Goal: Transaction & Acquisition: Download file/media

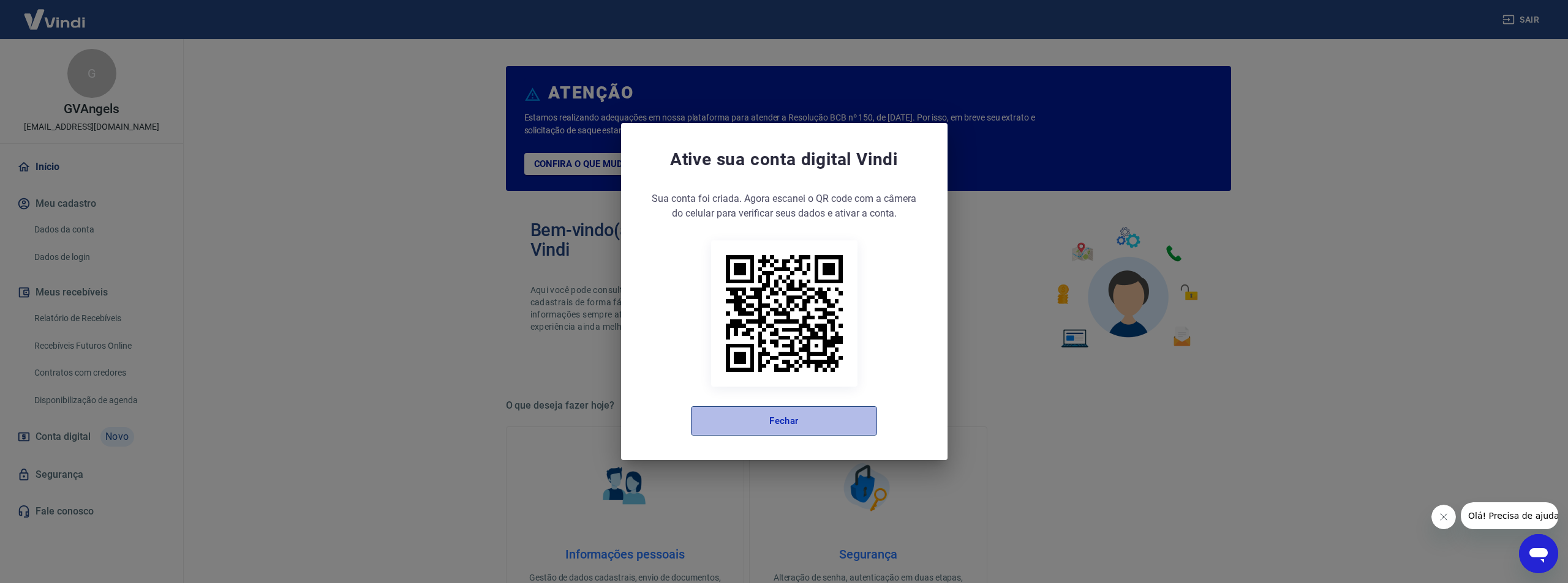
click at [805, 416] on button "Fechar" at bounding box center [784, 421] width 186 height 30
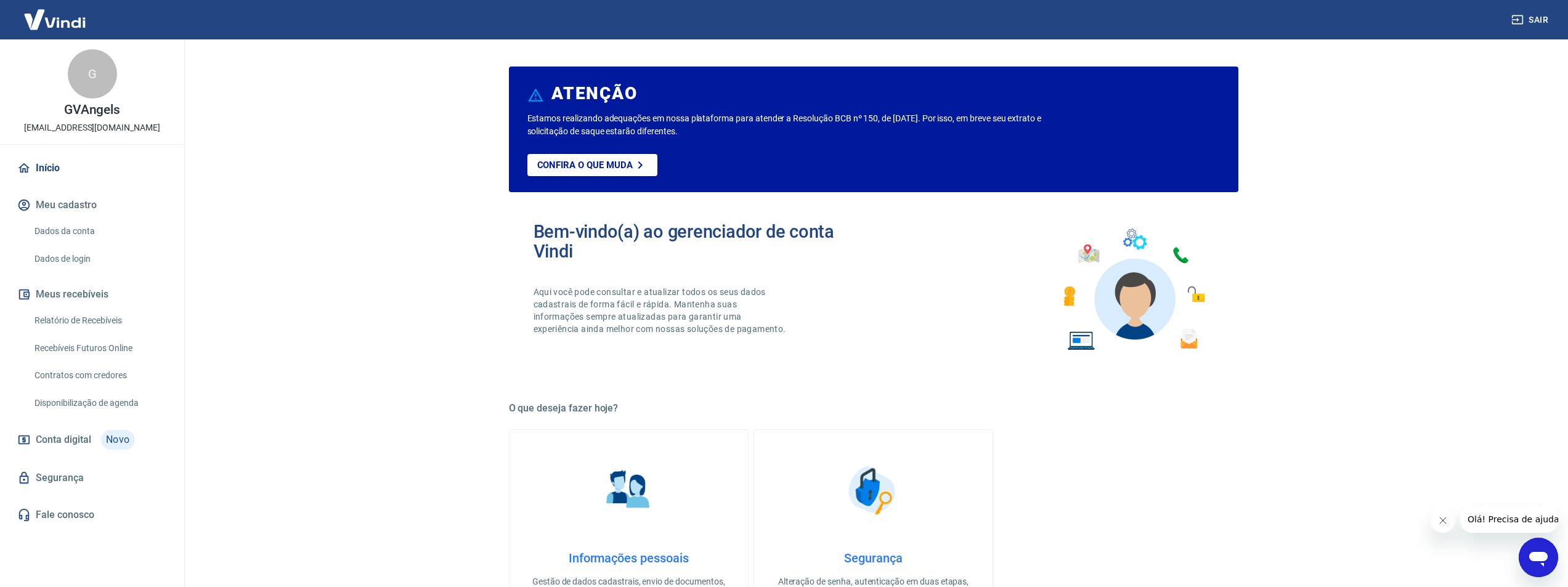
click at [104, 324] on link "Relatório de Recebíveis" at bounding box center [100, 321] width 140 height 25
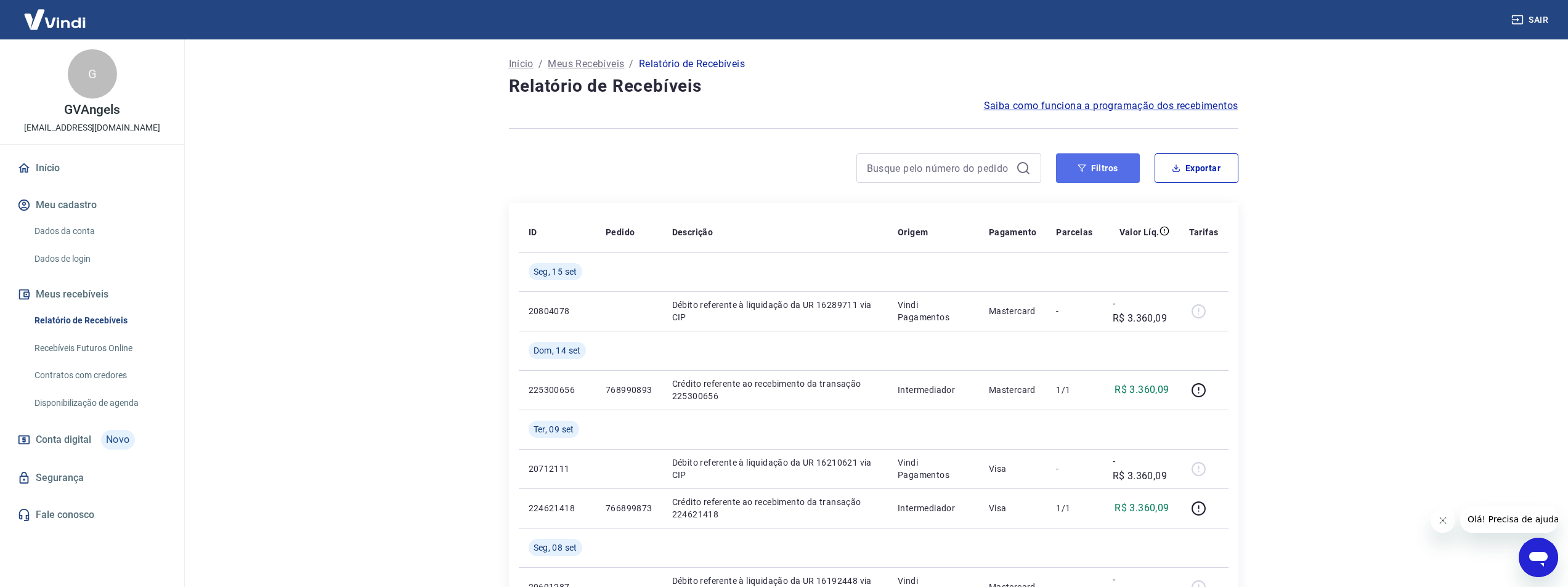
click at [1125, 176] on button "Filtros" at bounding box center [1098, 169] width 83 height 30
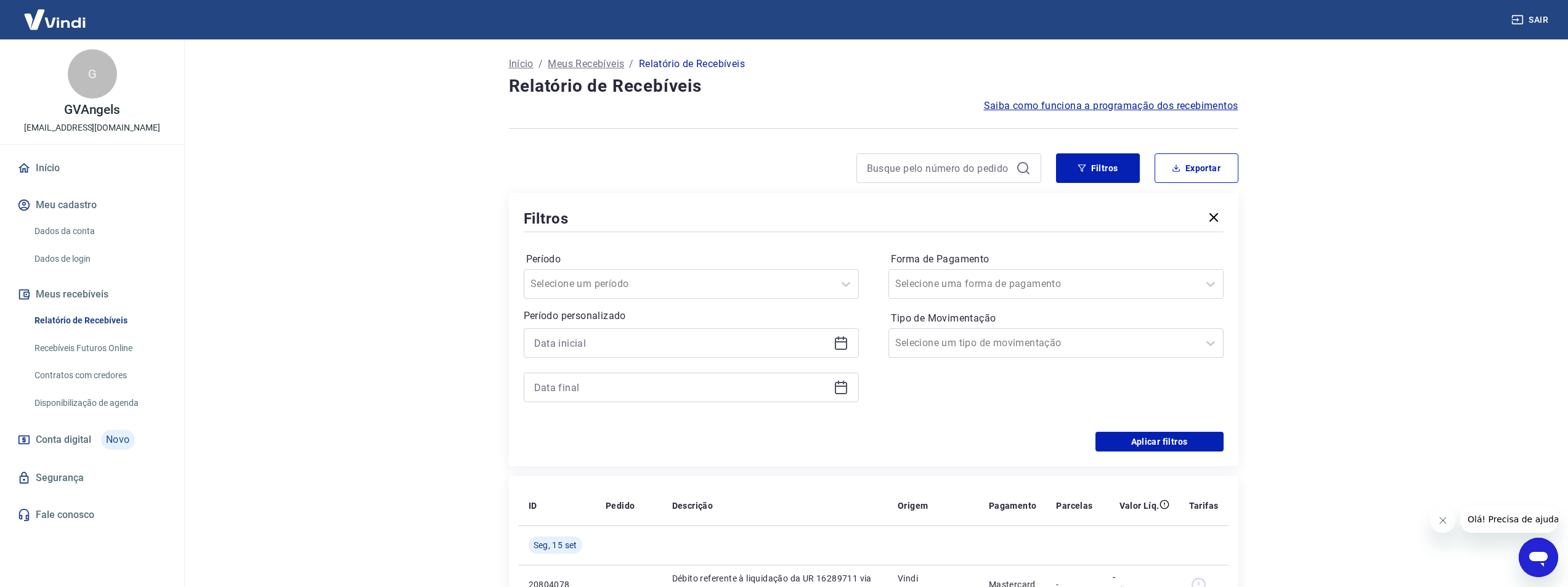
click at [845, 341] on icon at bounding box center [840, 343] width 15 height 15
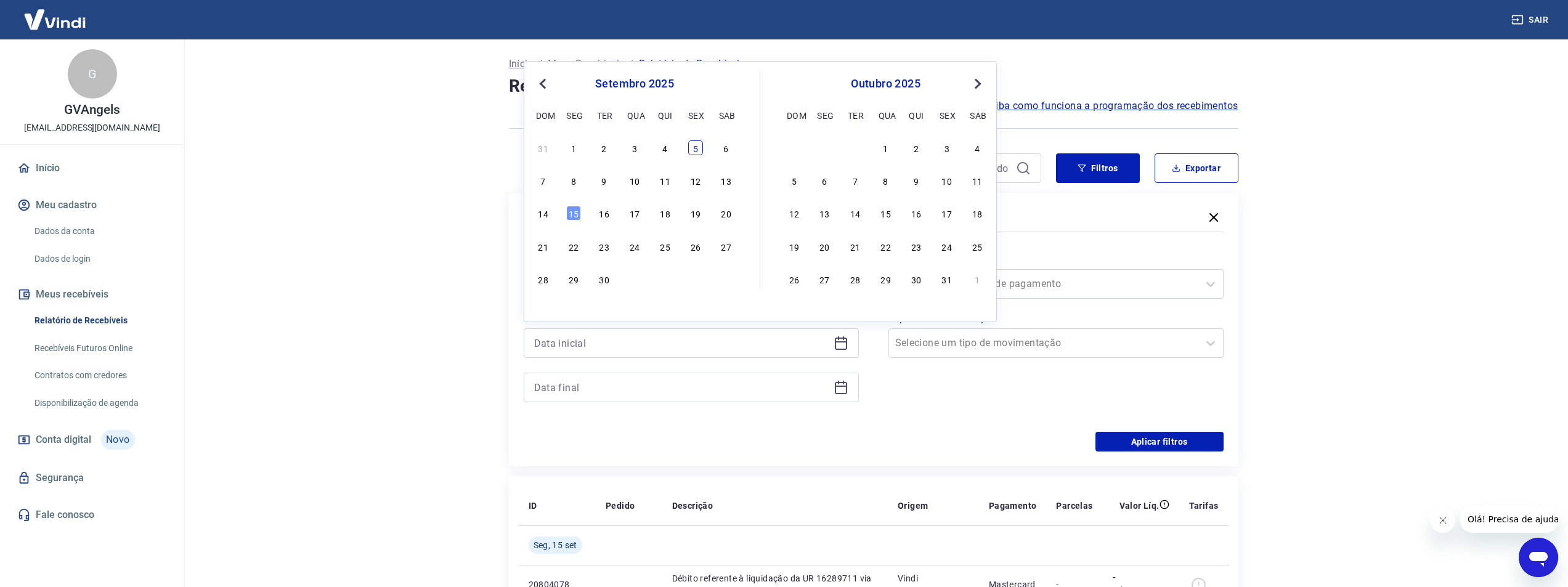
click at [697, 153] on div "5" at bounding box center [695, 147] width 15 height 15
type input "05/09/2025"
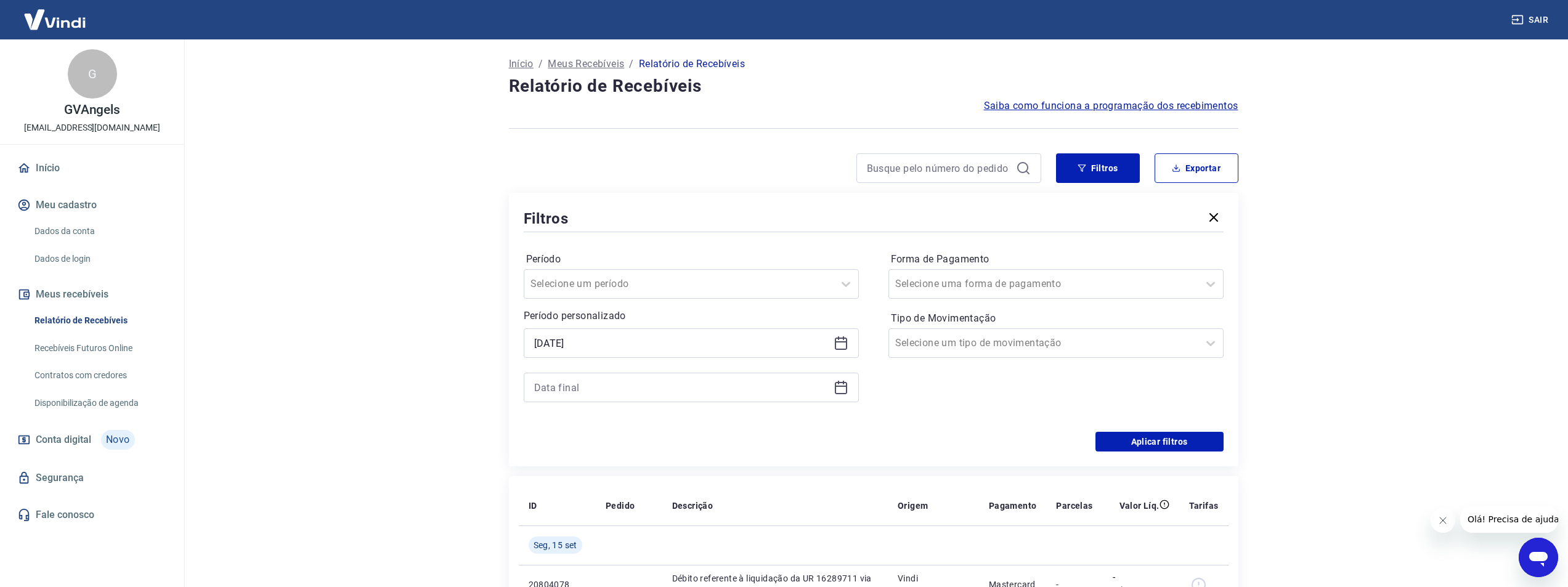
click at [839, 387] on icon at bounding box center [841, 387] width 13 height 2
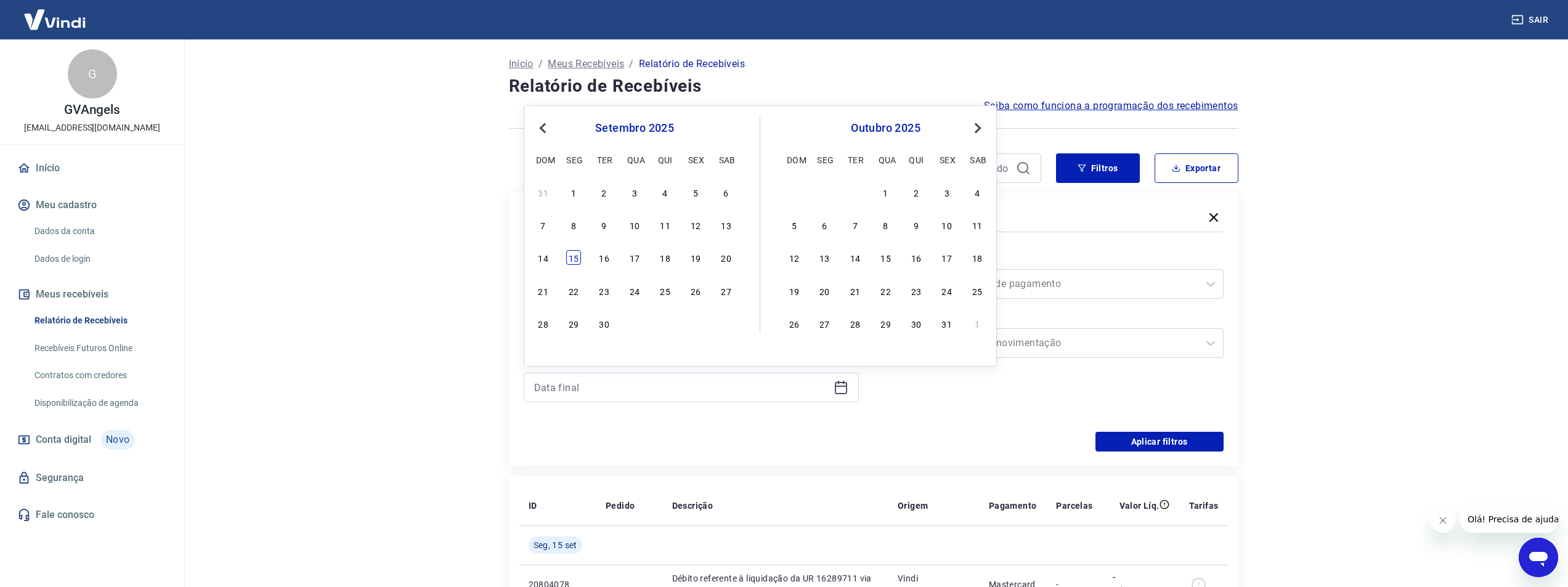
click at [566, 260] on div "15" at bounding box center [573, 258] width 15 height 15
type input "15/09/2025"
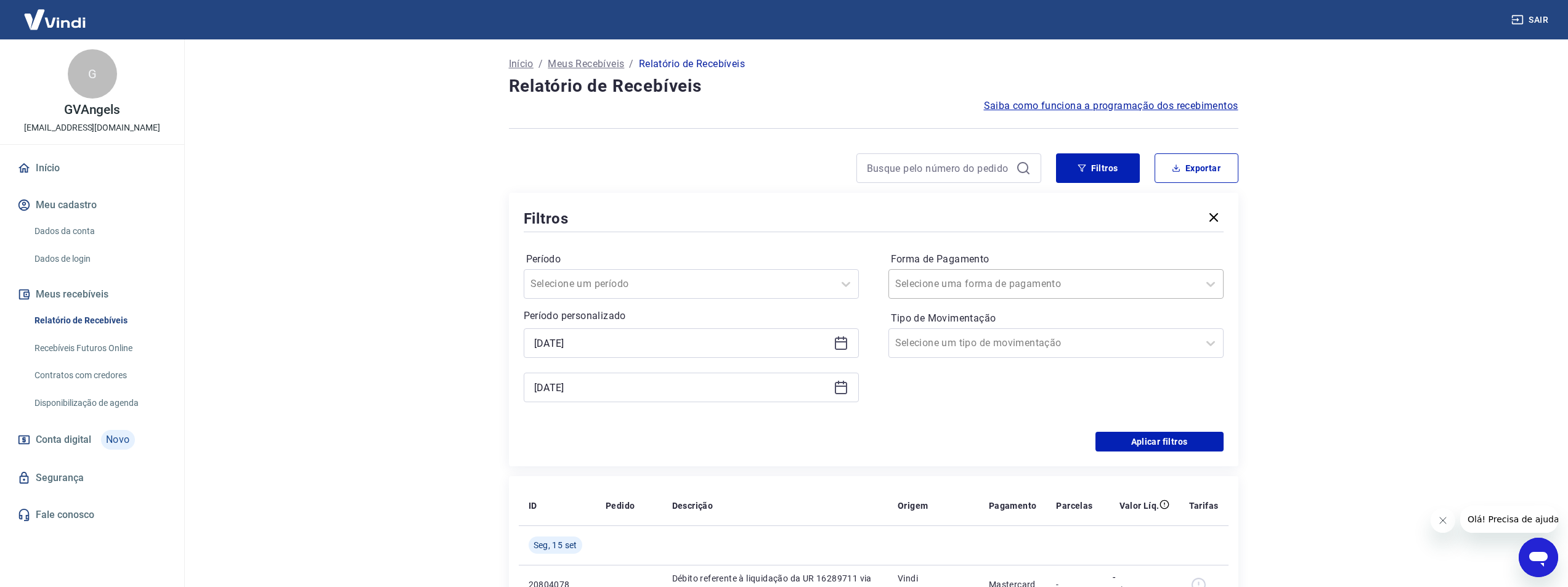
click at [1093, 280] on div at bounding box center [1043, 284] width 297 height 17
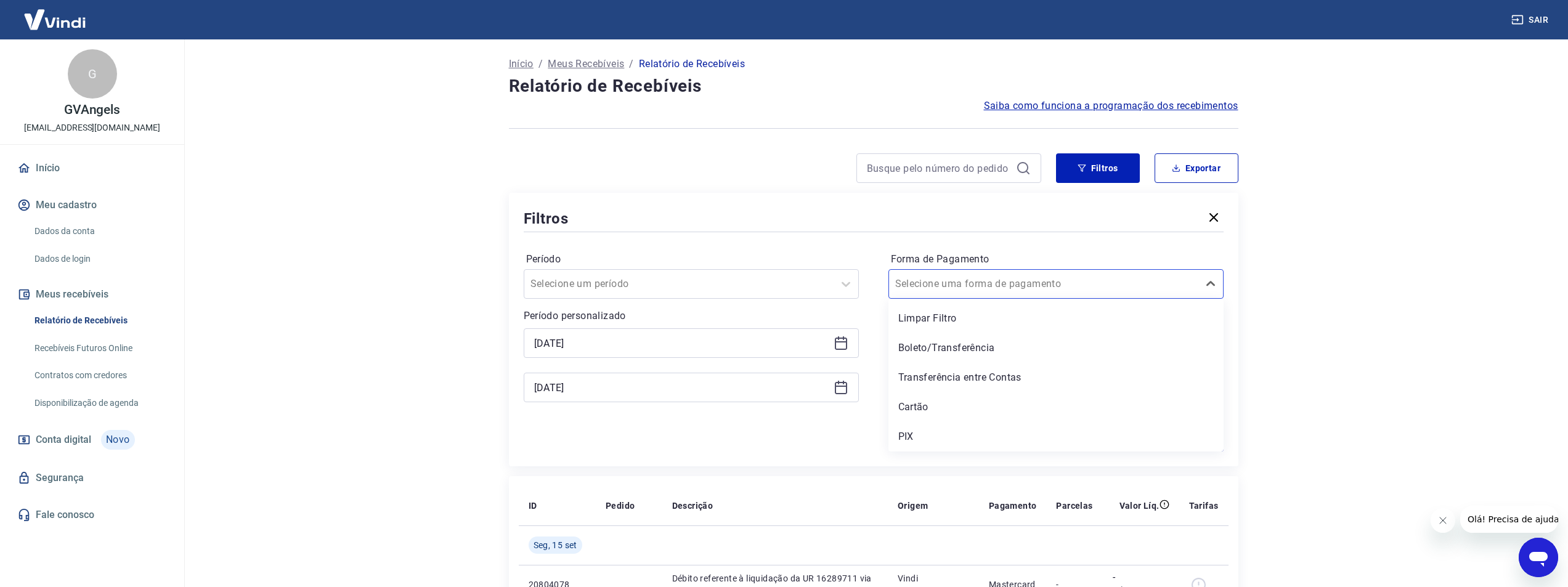
click at [1233, 314] on div "Filtros Período Selecione um período Período personalizado Selected date: sexta…" at bounding box center [873, 329] width 729 height 273
click at [1150, 437] on button "Aplicar filtros" at bounding box center [1159, 441] width 128 height 20
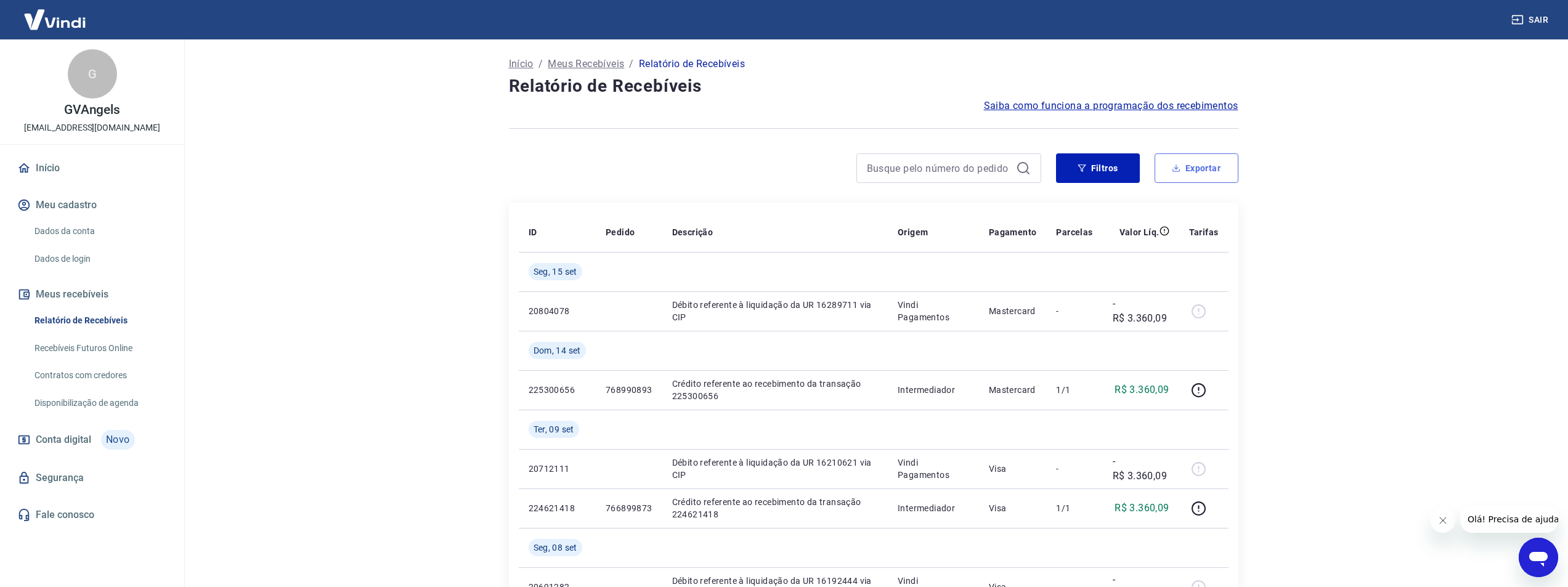
click at [1168, 176] on button "Exportar" at bounding box center [1196, 169] width 83 height 30
type input "05/09/2025"
type input "15/09/2025"
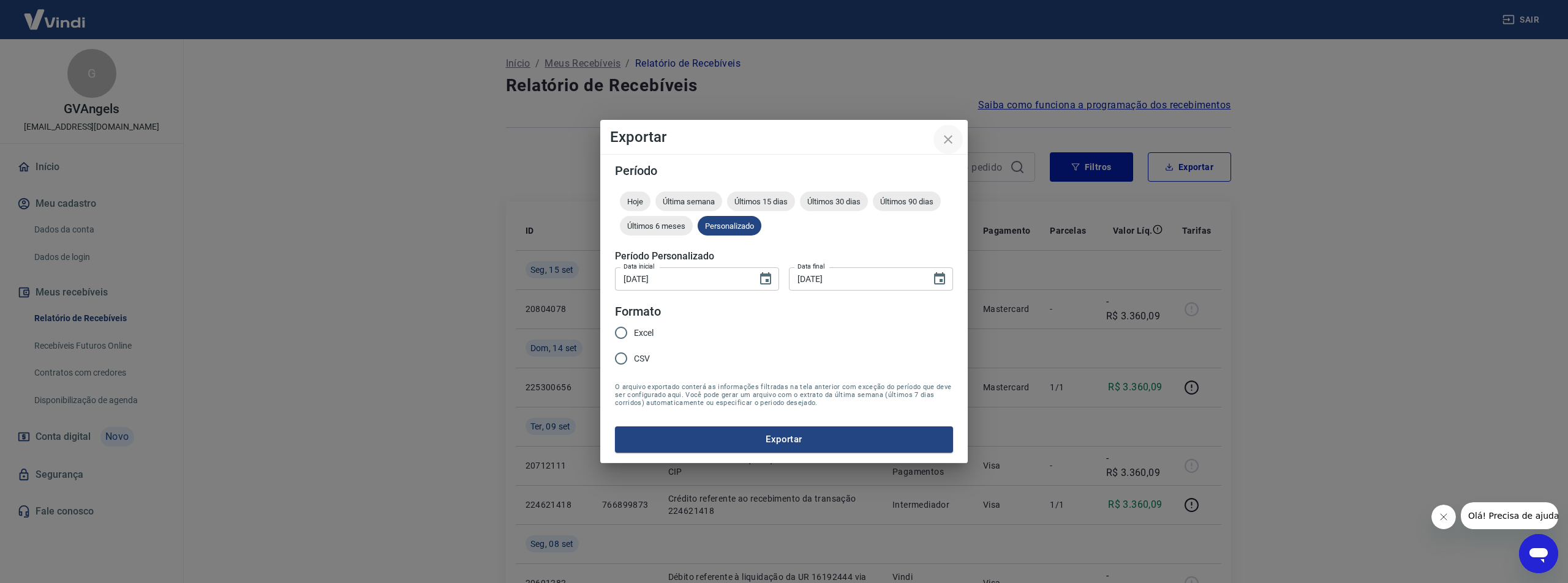
click at [946, 136] on icon "close" at bounding box center [948, 139] width 15 height 15
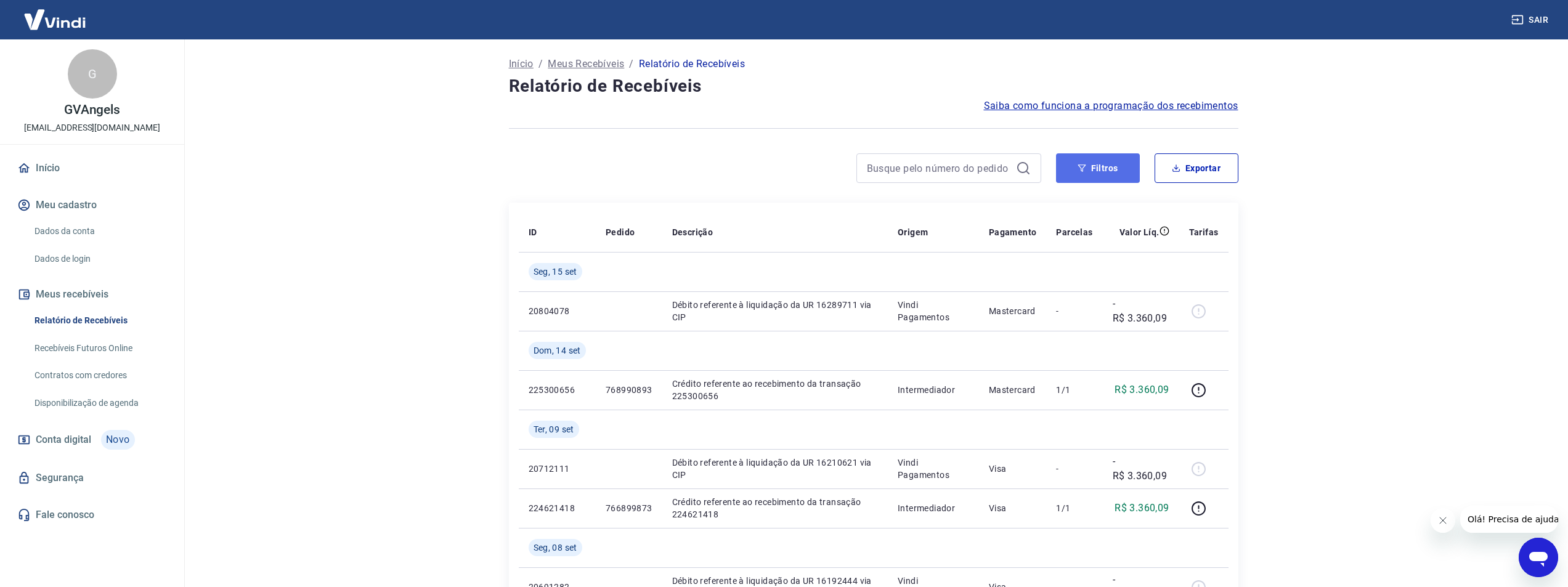
click at [1088, 169] on button "Filtros" at bounding box center [1098, 169] width 83 height 30
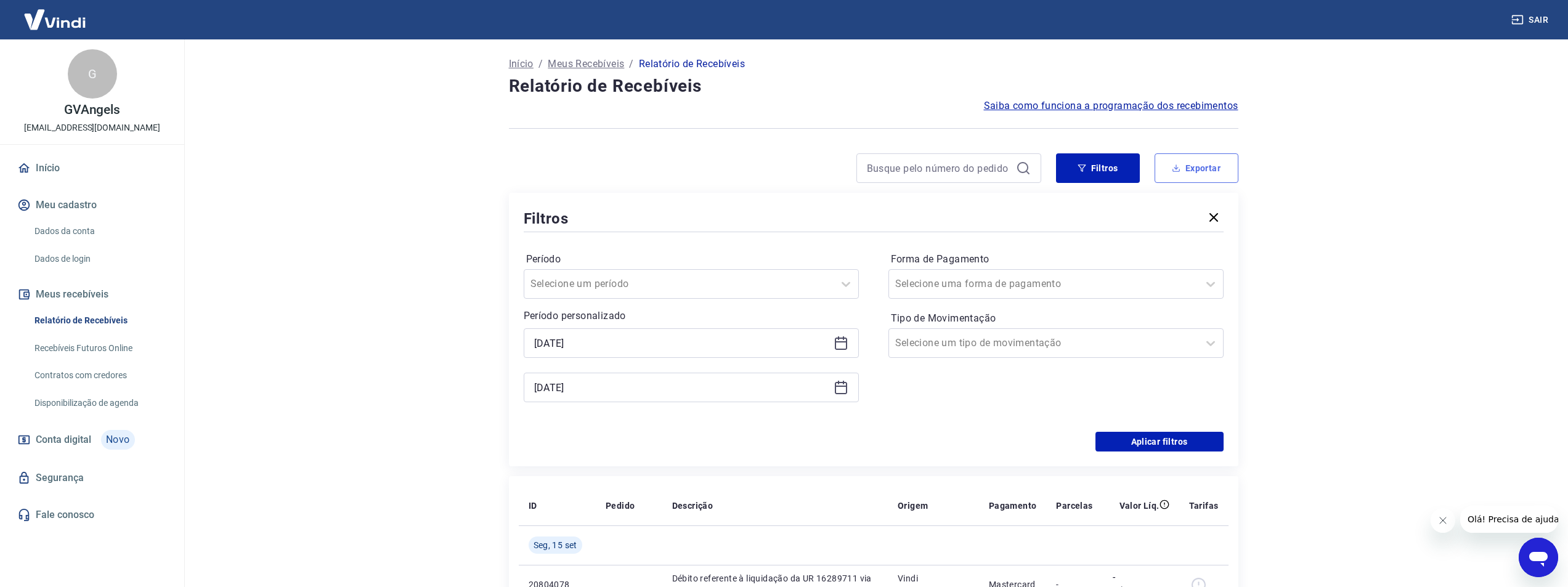
click at [1195, 169] on button "Exportar" at bounding box center [1196, 169] width 83 height 30
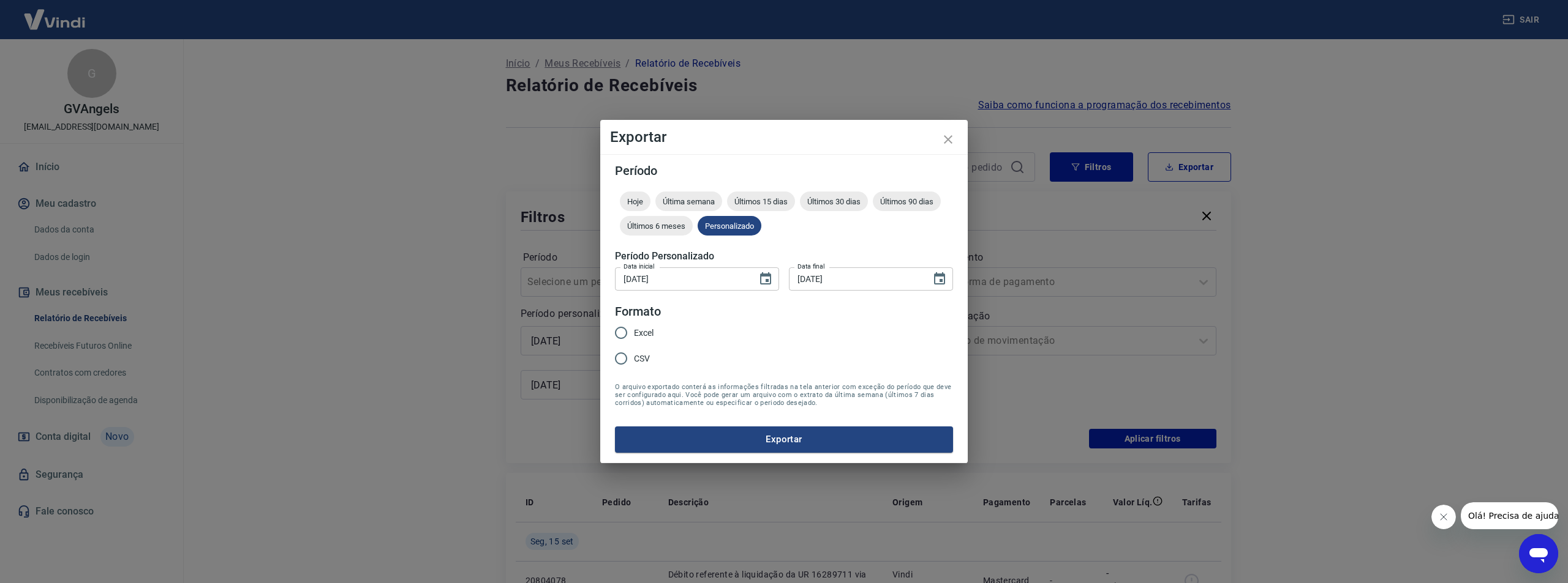
click at [651, 333] on span "Excel" at bounding box center [644, 333] width 20 height 13
click at [634, 333] on input "Excel" at bounding box center [621, 333] width 26 height 26
radio input "true"
click at [710, 437] on button "Exportar" at bounding box center [784, 439] width 338 height 26
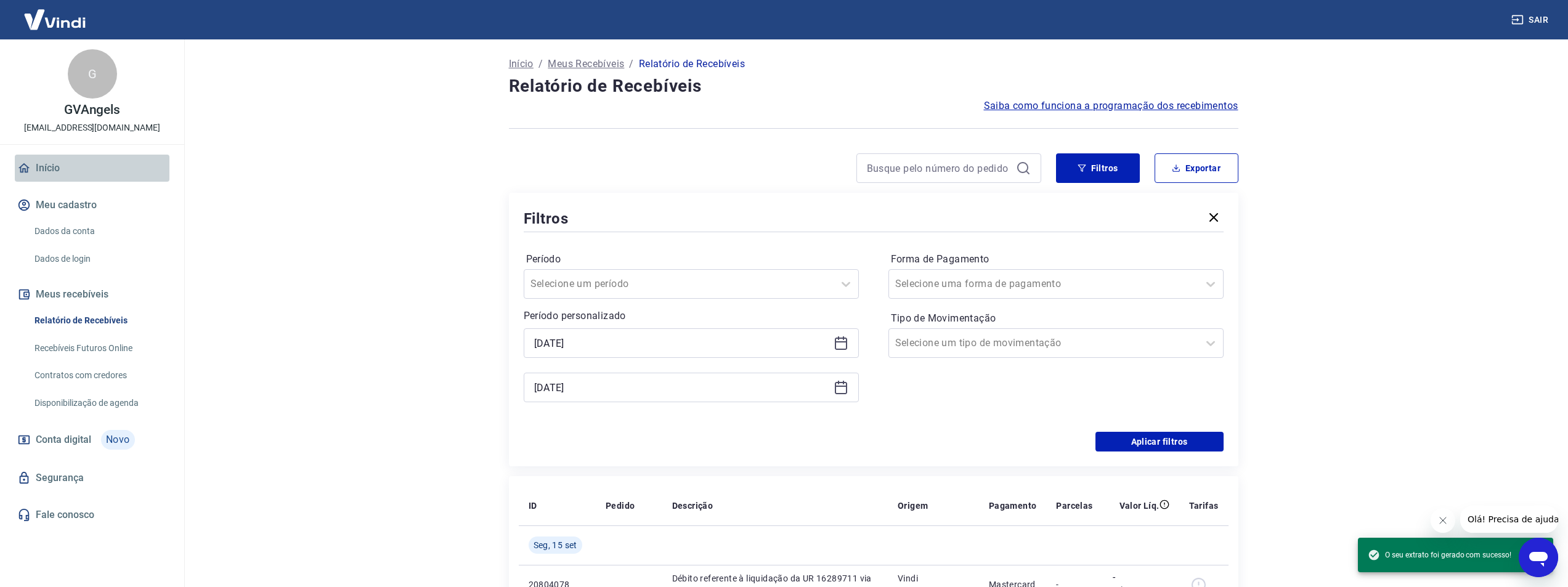
click at [45, 160] on link "Início" at bounding box center [92, 168] width 154 height 27
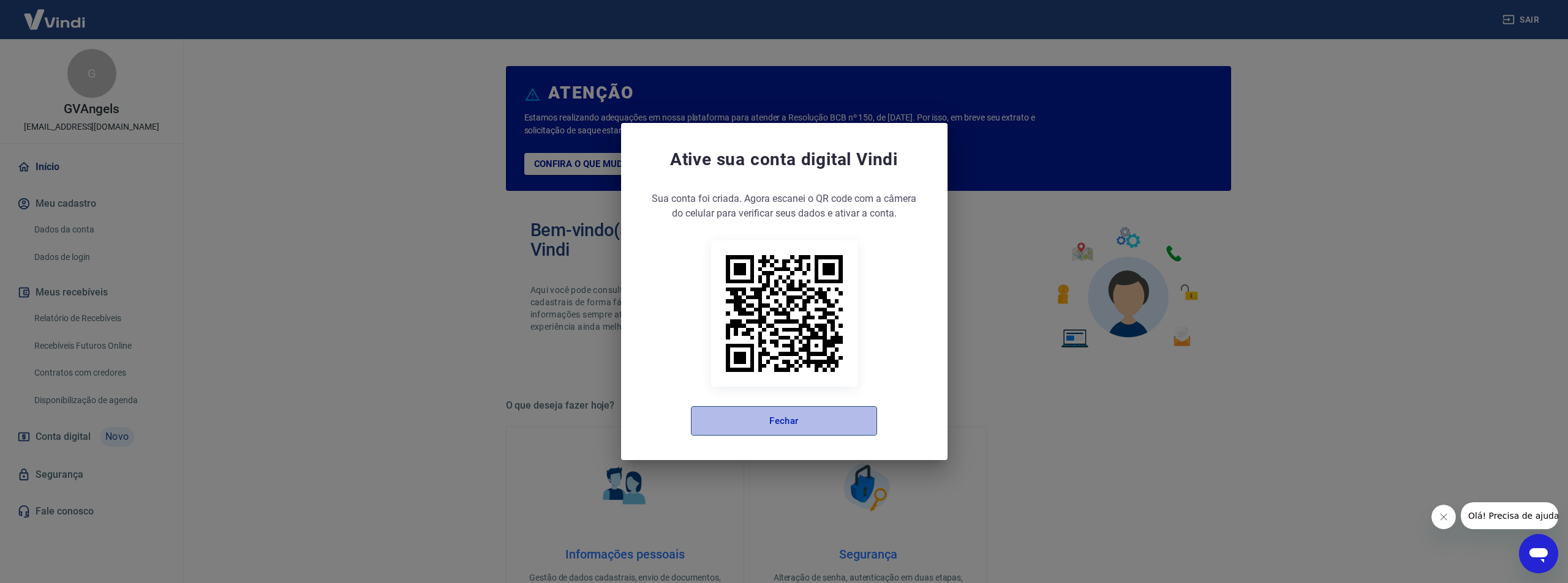
click at [818, 430] on button "Fechar" at bounding box center [784, 421] width 186 height 30
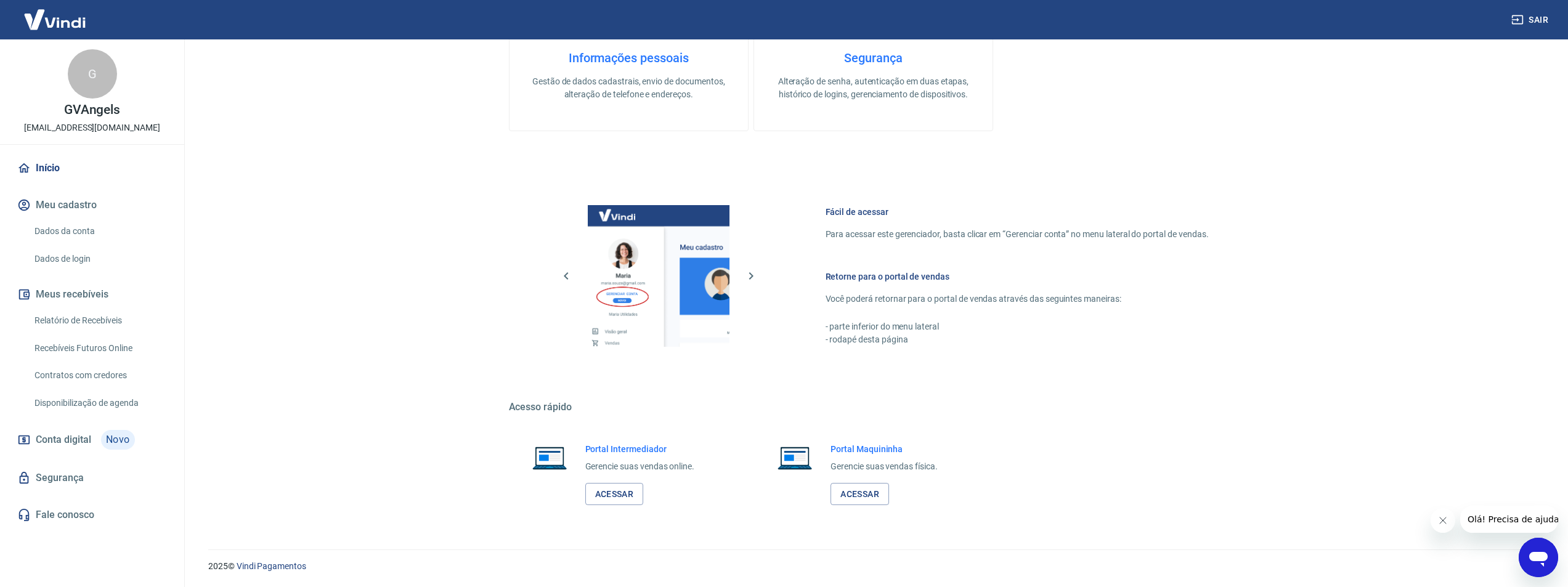
scroll to position [501, 0]
click at [600, 485] on link "Acessar" at bounding box center [614, 493] width 58 height 23
